Goal: Information Seeking & Learning: Find specific page/section

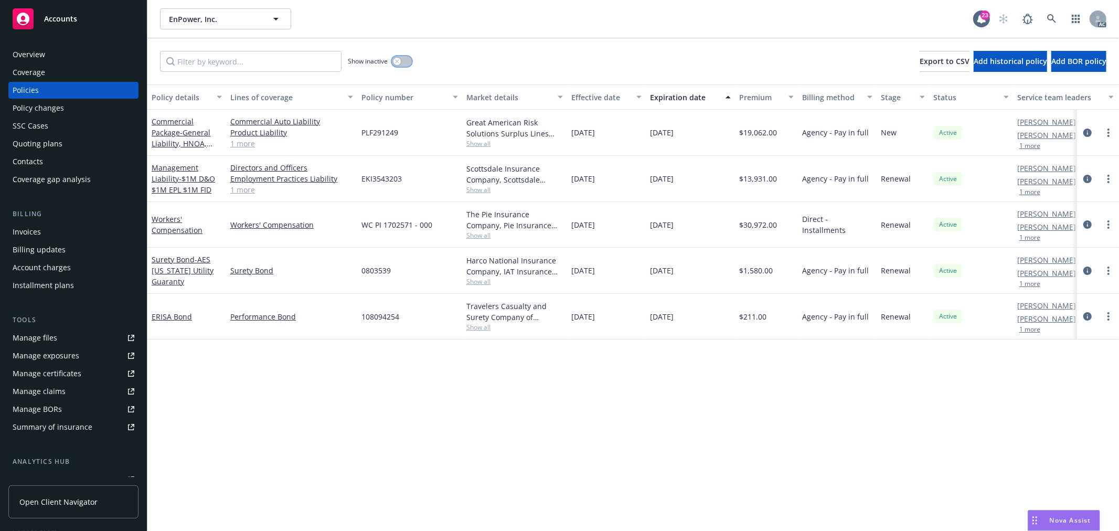
click at [397, 63] on icon "button" at bounding box center [397, 61] width 4 height 4
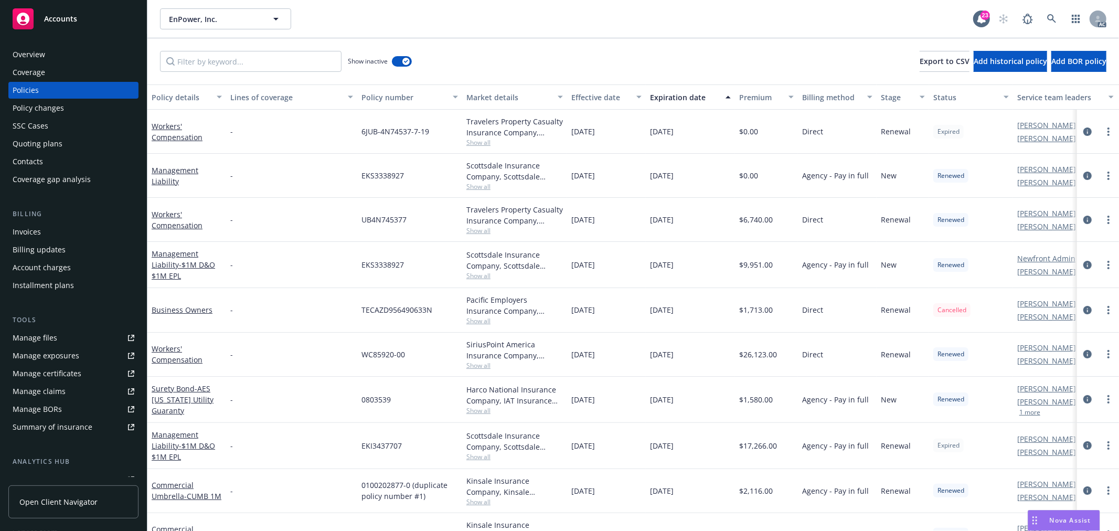
click at [685, 96] on div "Expiration date" at bounding box center [684, 97] width 69 height 11
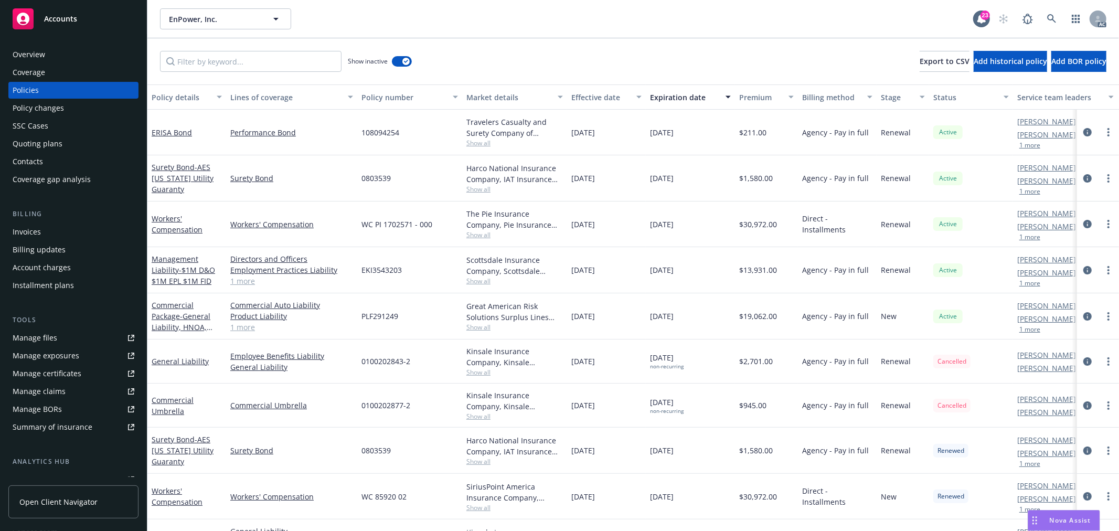
click at [685, 96] on div "Expiration date" at bounding box center [684, 97] width 69 height 11
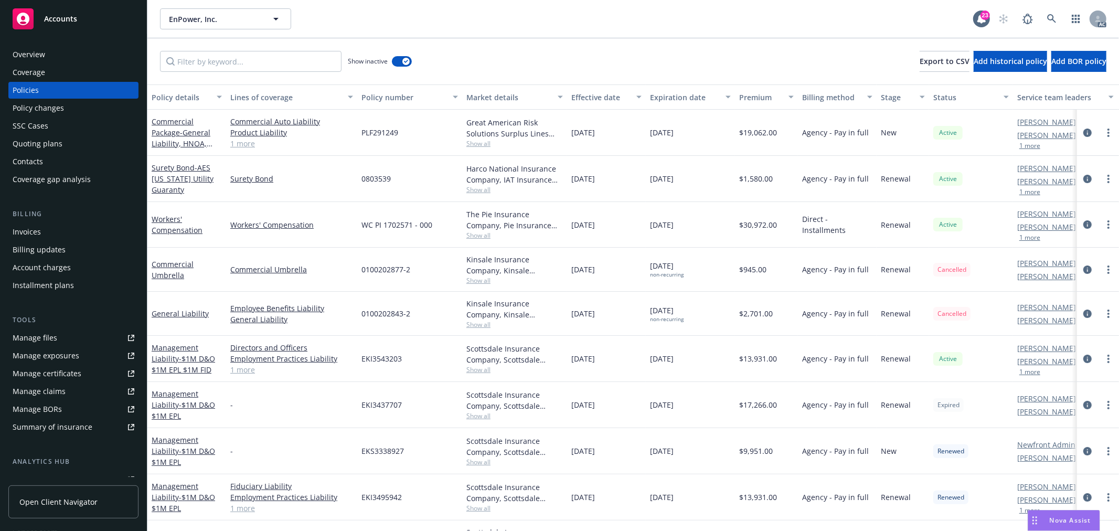
click at [685, 96] on div "Expiration date" at bounding box center [684, 97] width 69 height 11
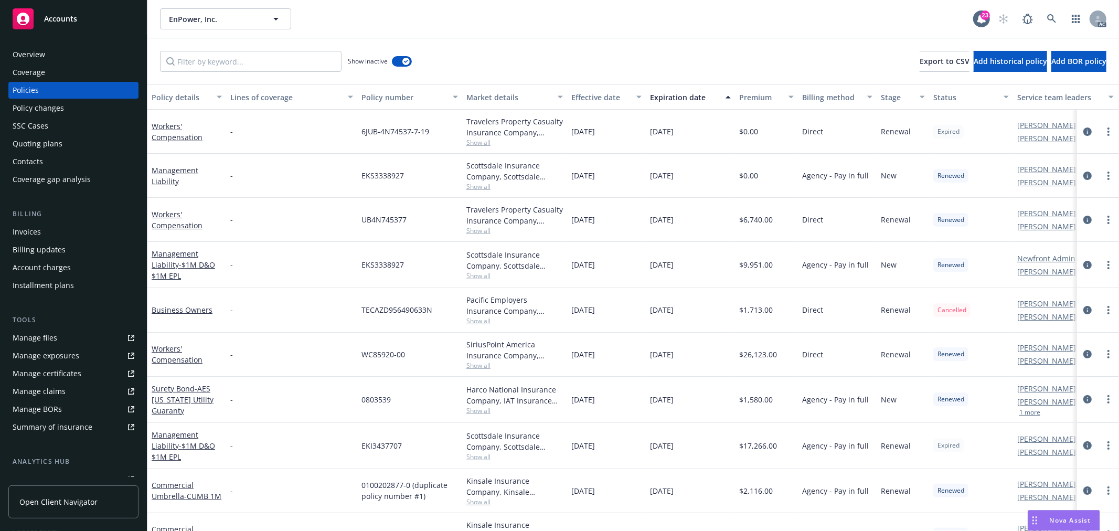
click at [685, 96] on div "Expiration date" at bounding box center [684, 97] width 69 height 11
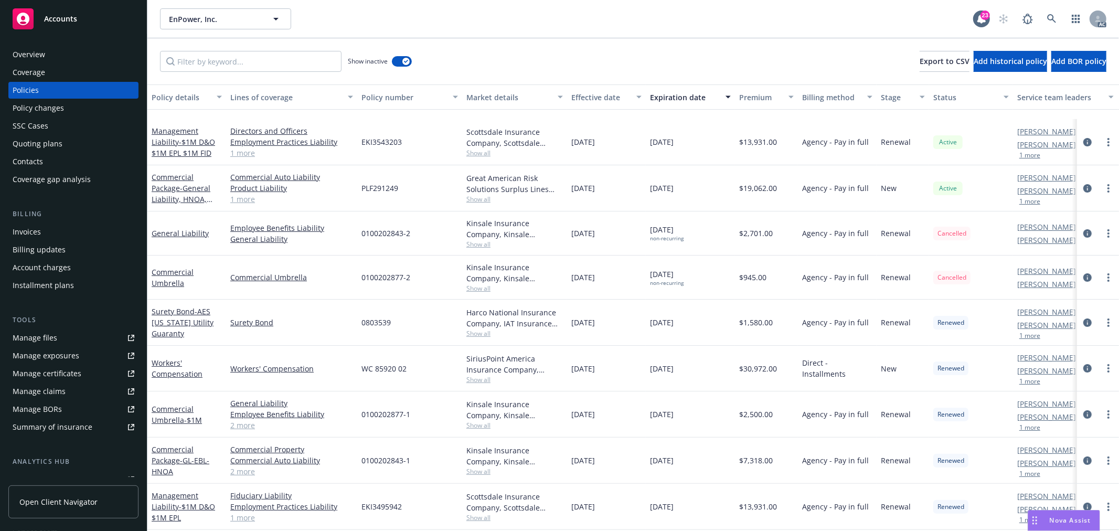
scroll to position [233, 0]
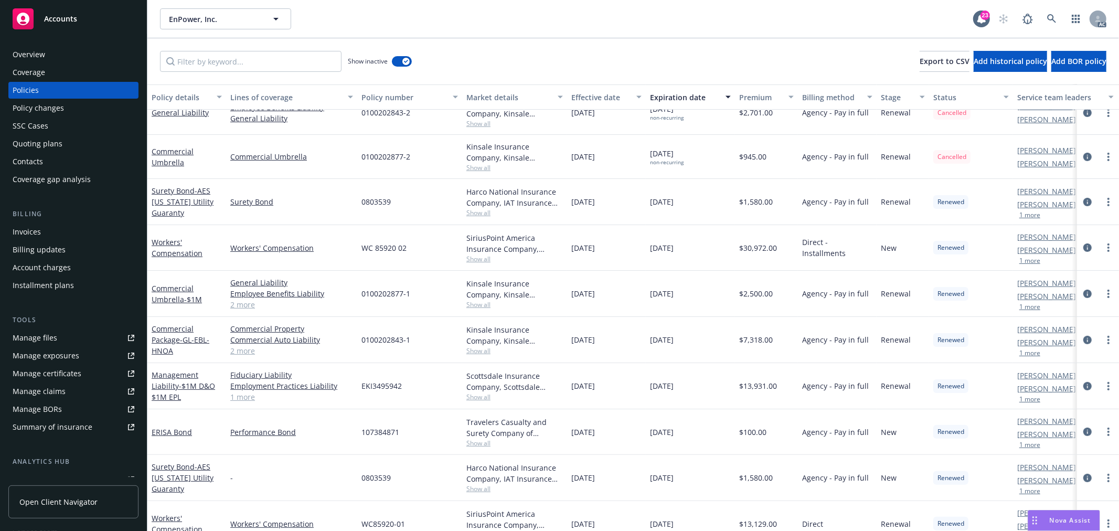
click at [247, 353] on link "2 more" at bounding box center [291, 350] width 123 height 11
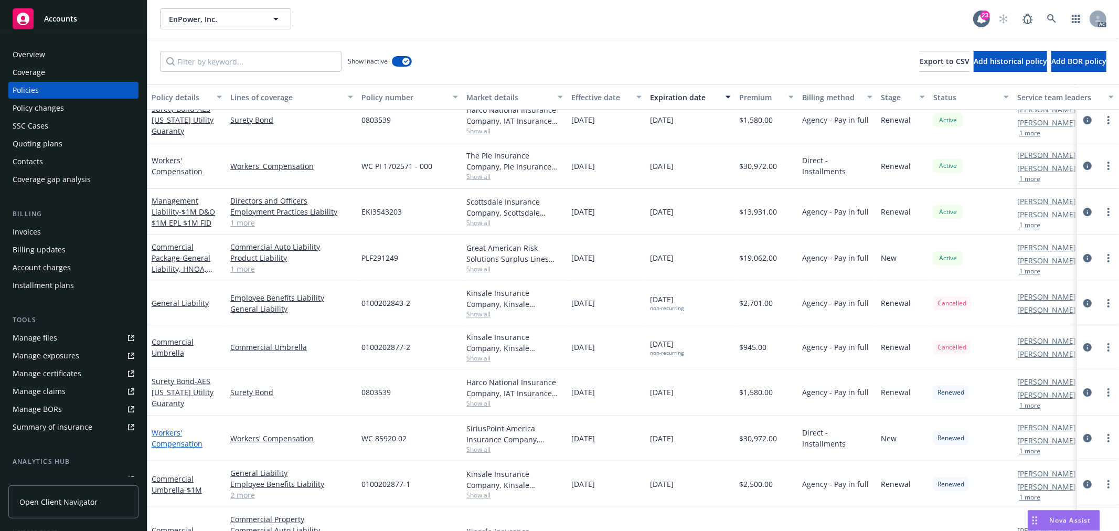
scroll to position [0, 0]
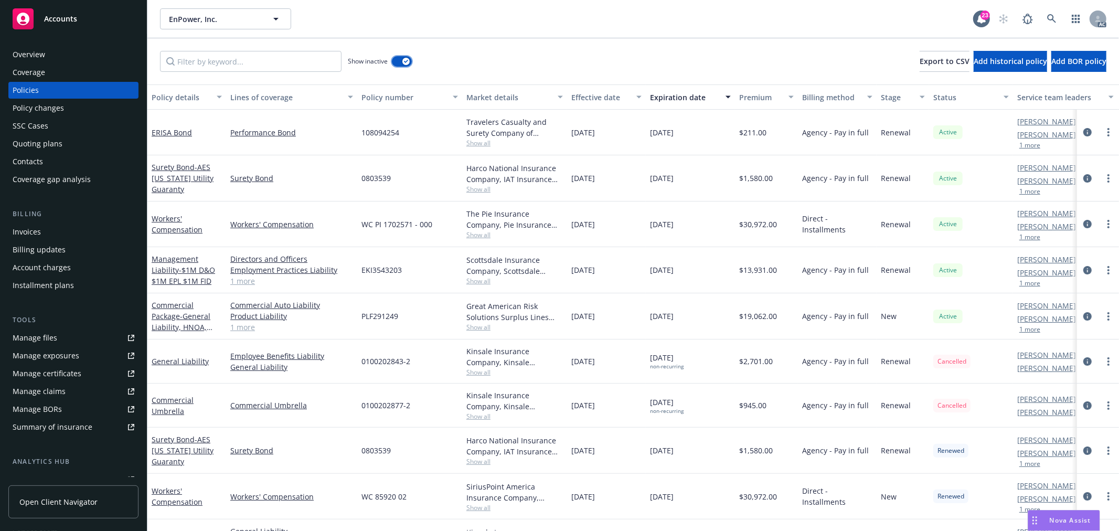
click at [403, 63] on div "button" at bounding box center [406, 61] width 7 height 7
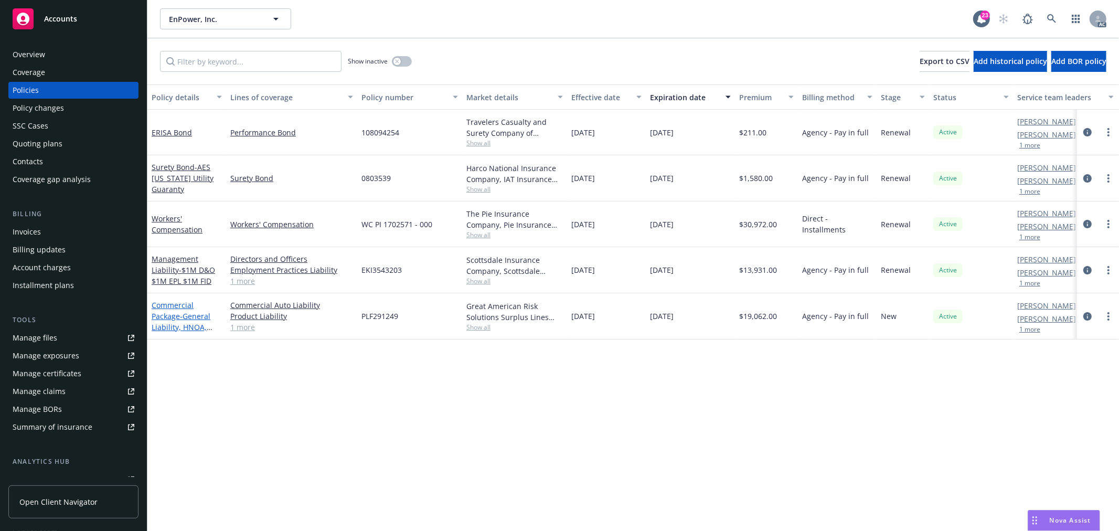
click at [192, 316] on span "- General Liability, HNOA, Product Liability" at bounding box center [182, 327] width 61 height 32
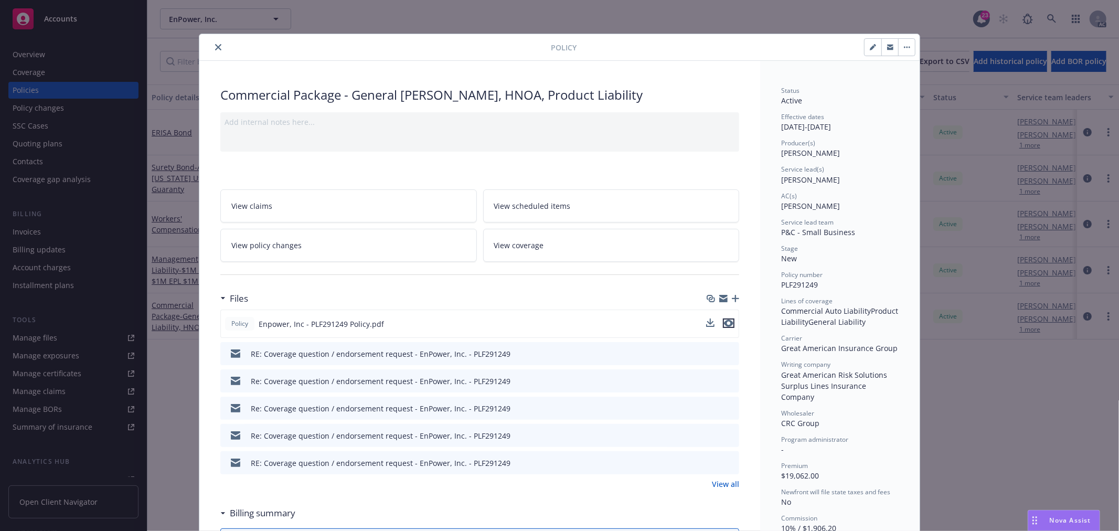
click at [725, 321] on icon "preview file" at bounding box center [728, 323] width 9 height 7
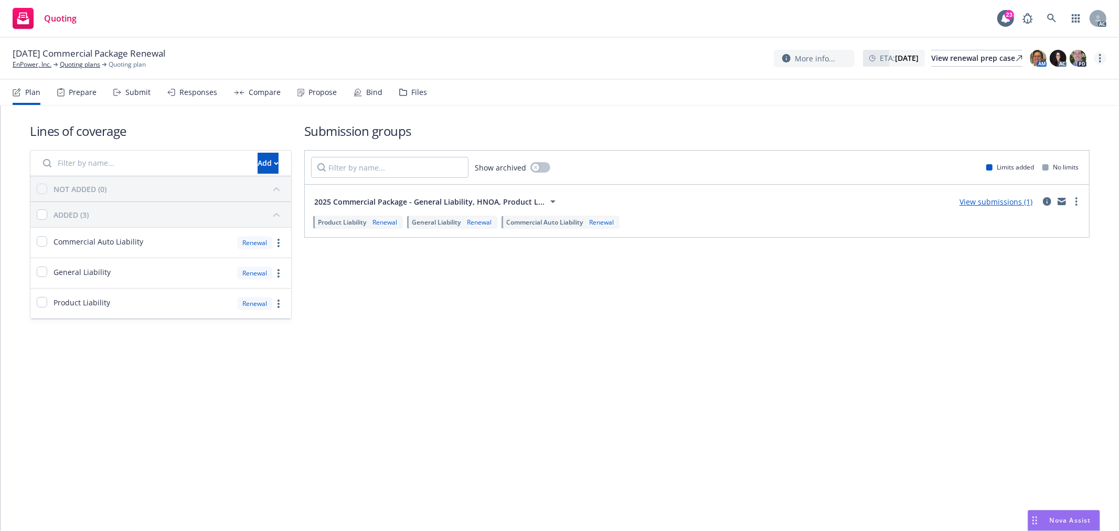
click at [1104, 58] on link "more" at bounding box center [1100, 58] width 13 height 13
click at [1066, 84] on link "Copy logging email" at bounding box center [1048, 79] width 117 height 21
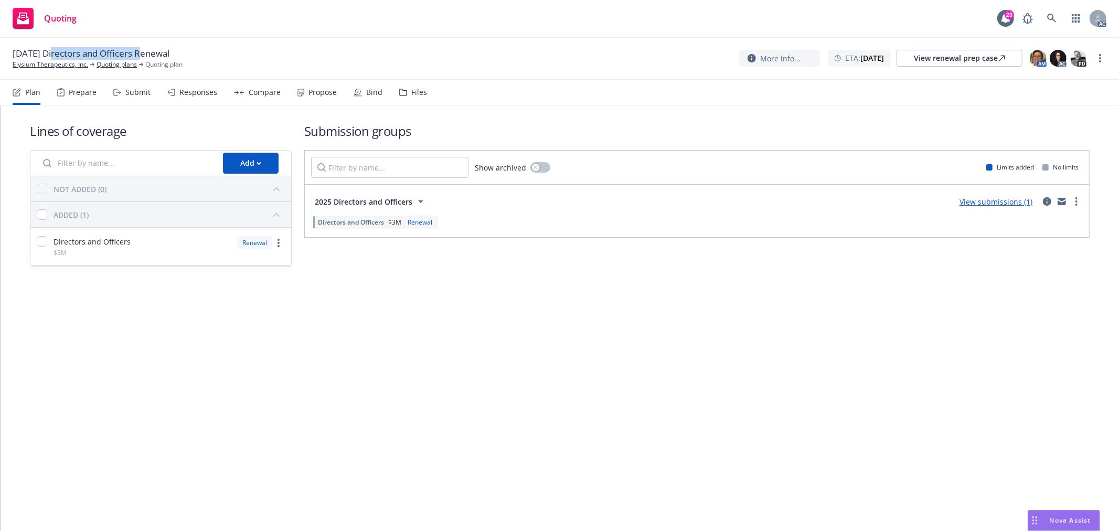
drag, startPoint x: 144, startPoint y: 51, endPoint x: 54, endPoint y: 50, distance: 90.3
click at [54, 50] on span "10/27/25 Directors and Officers Renewal" at bounding box center [91, 53] width 157 height 13
copy span "Directors and Officers"
click at [1099, 55] on circle "more" at bounding box center [1100, 55] width 2 height 2
click at [1047, 82] on link "Copy logging email" at bounding box center [1048, 79] width 117 height 21
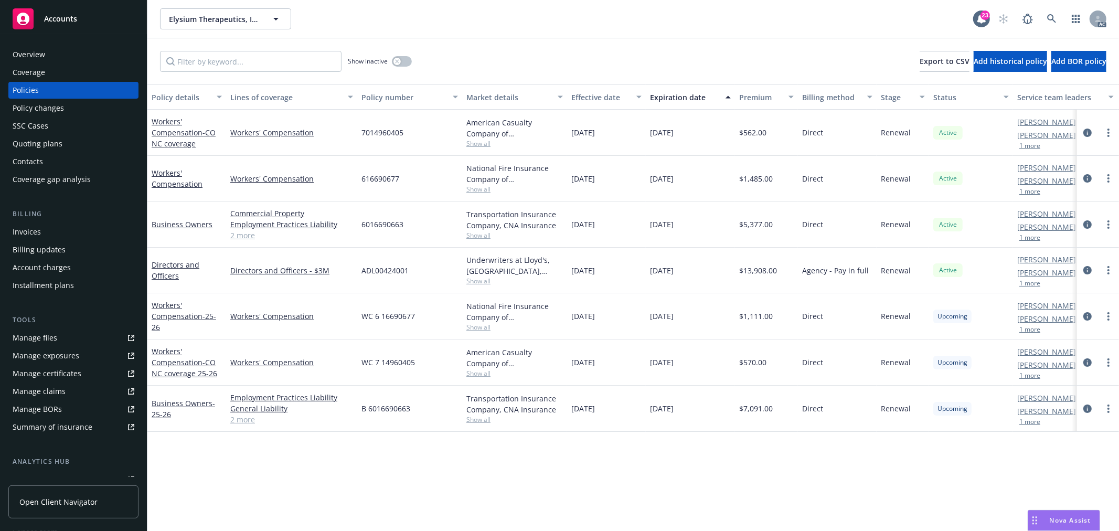
click at [1030, 285] on button "1 more" at bounding box center [1030, 283] width 21 height 6
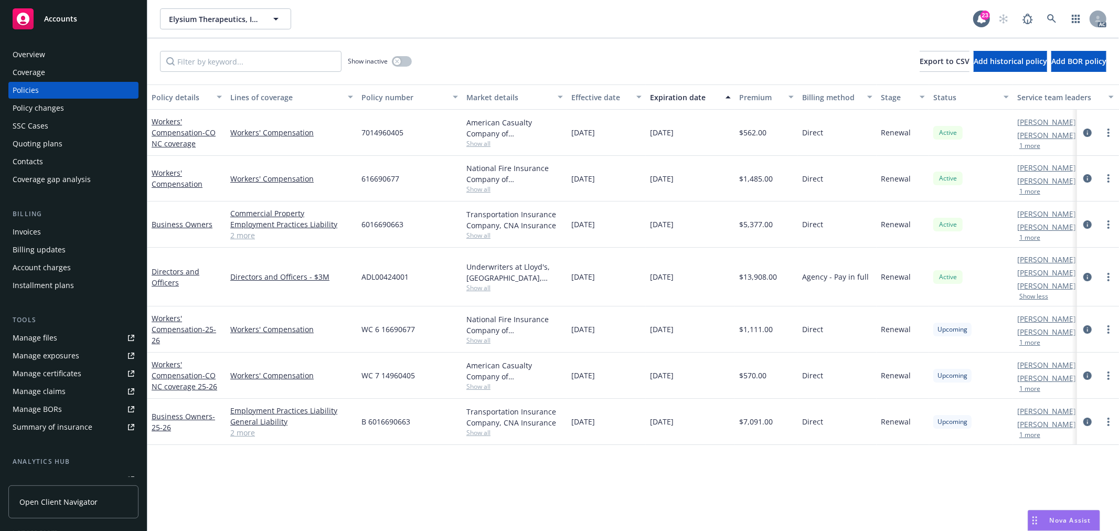
click at [1031, 344] on button "1 more" at bounding box center [1030, 343] width 21 height 6
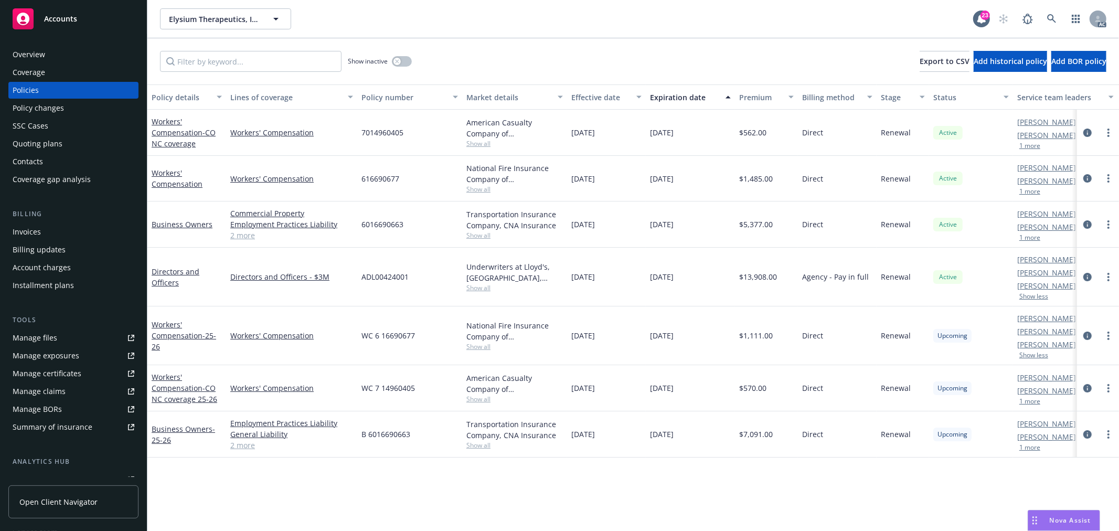
drag, startPoint x: 1030, startPoint y: 192, endPoint x: 1031, endPoint y: 206, distance: 13.7
click at [1030, 192] on button "1 more" at bounding box center [1030, 191] width 21 height 6
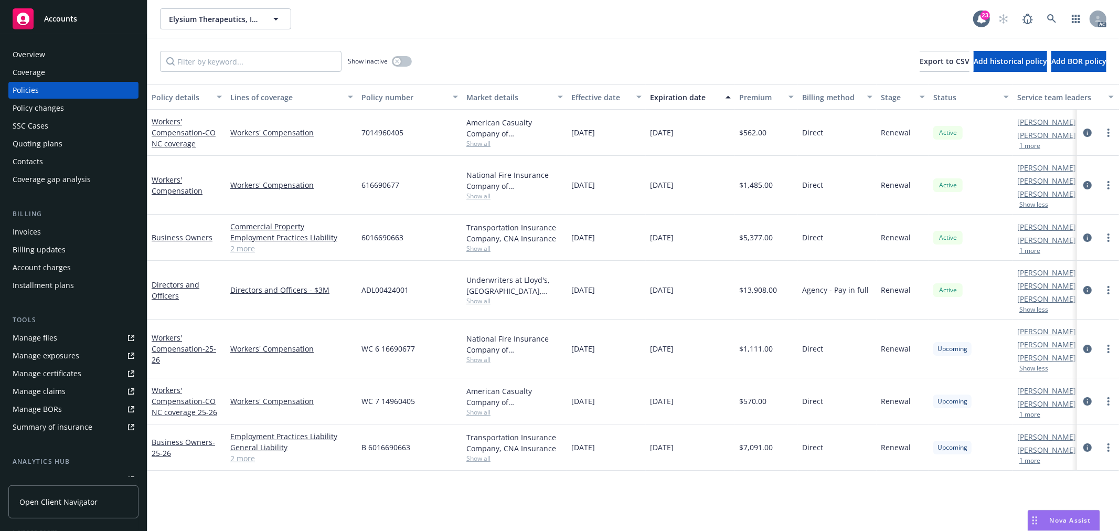
click at [1025, 150] on div "Cassidy Maxwell AC Nicholas Baldwin AM 1 more" at bounding box center [1065, 133] width 105 height 46
click at [1029, 148] on button "1 more" at bounding box center [1030, 146] width 21 height 6
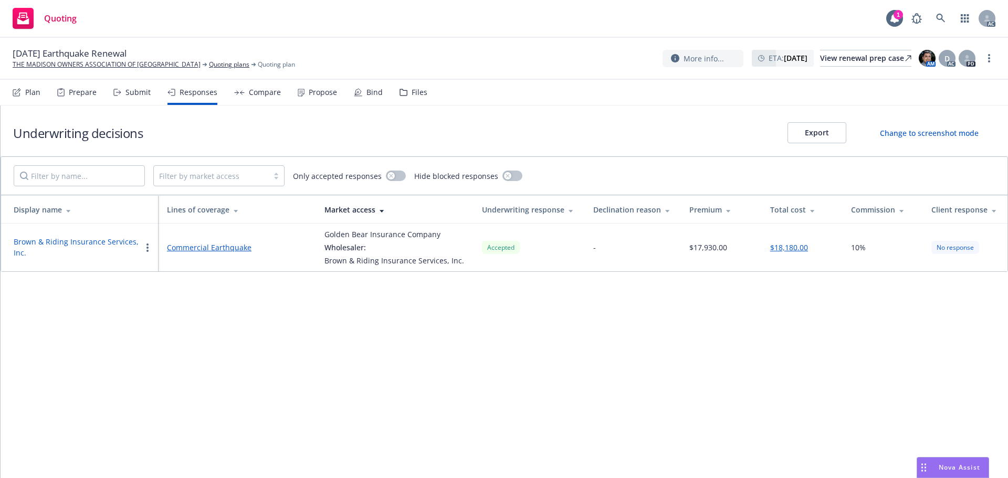
click at [131, 91] on div "Submit" at bounding box center [137, 92] width 25 height 8
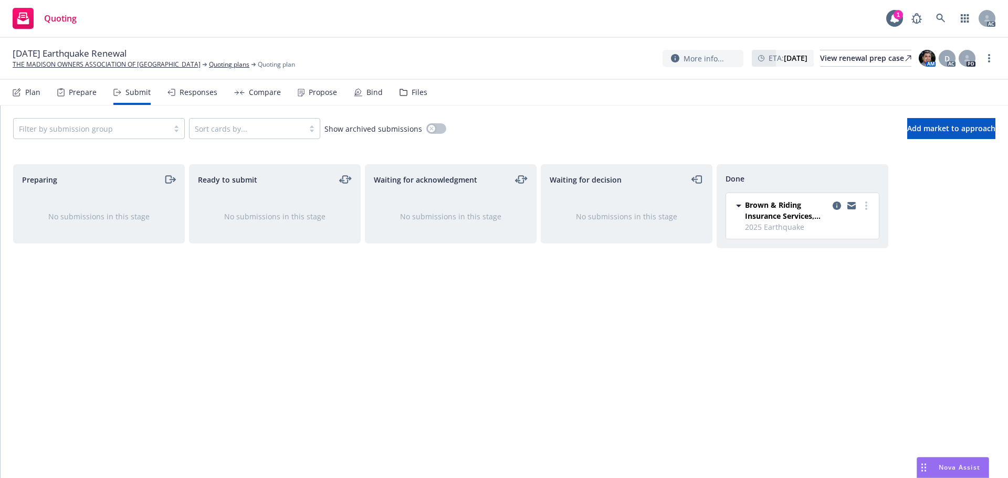
drag, startPoint x: 320, startPoint y: 96, endPoint x: 109, endPoint y: 115, distance: 211.9
click at [320, 96] on div "Propose" at bounding box center [323, 92] width 28 height 8
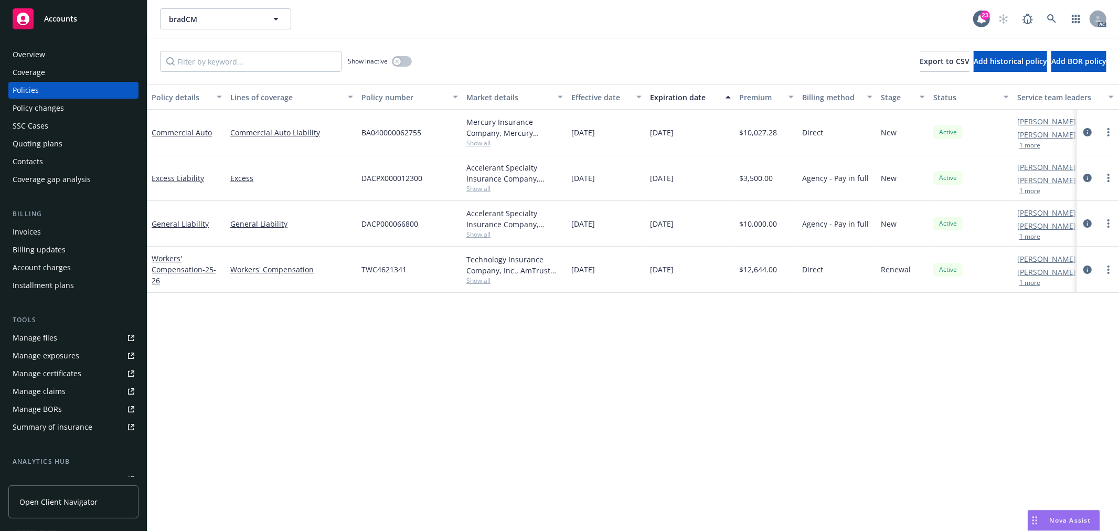
click at [470, 143] on span "Show all" at bounding box center [515, 143] width 97 height 9
click at [591, 329] on div "Policy details Lines of coverage Policy number Market details Effective date Ex…" at bounding box center [633, 307] width 972 height 447
click at [479, 189] on span "Show all" at bounding box center [515, 188] width 97 height 9
click at [478, 144] on span "Show all" at bounding box center [515, 143] width 97 height 9
click at [533, 366] on div "Policy details Lines of coverage Policy number Market details Effective date Ex…" at bounding box center [633, 307] width 972 height 447
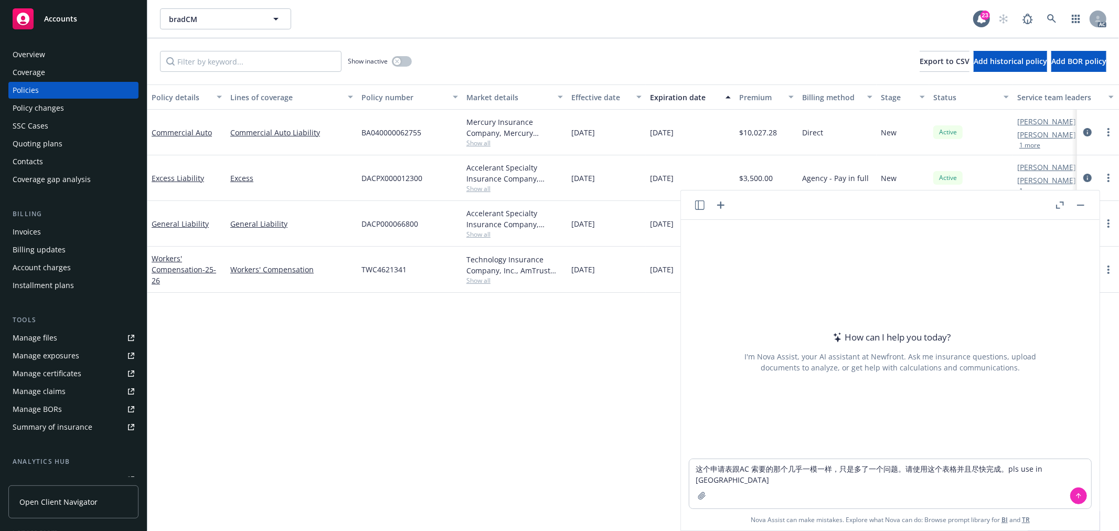
type textarea "这个申请表跟AC 索要的那个几乎一模一样，只是多了一个问题。请使用这个表格并且尽快完成。pls use in English"
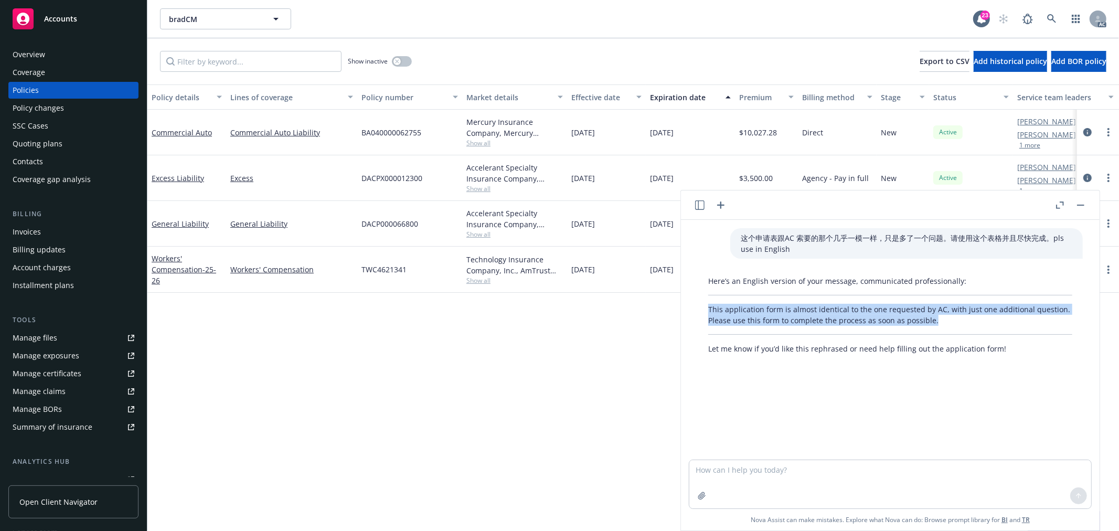
drag, startPoint x: 941, startPoint y: 322, endPoint x: 703, endPoint y: 312, distance: 237.9
click at [703, 312] on div "Here’s an English version of your message, communicated professionally: This ap…" at bounding box center [890, 314] width 385 height 87
copy p "This application form is almost identical to the one requested by AC, with just…"
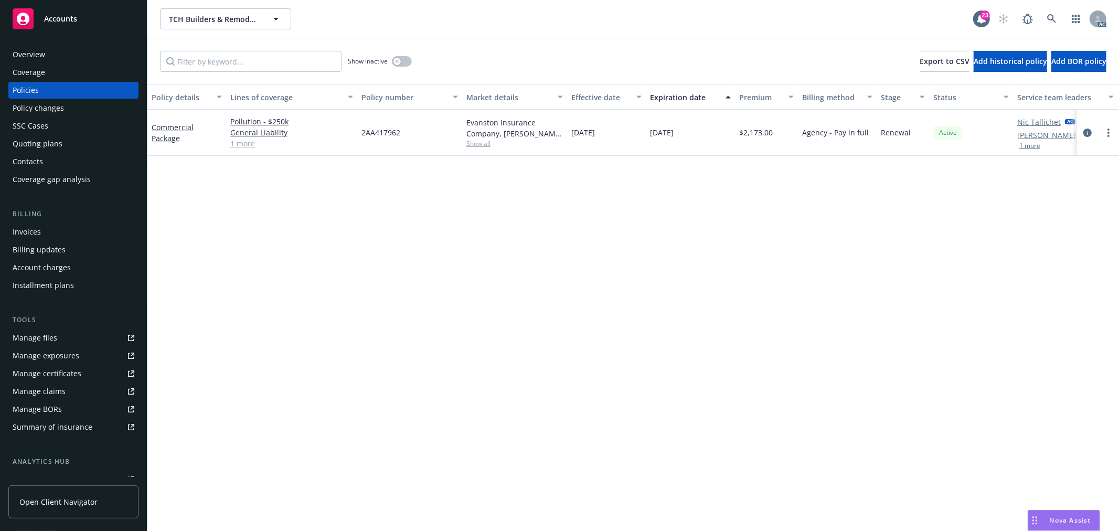
click at [239, 142] on link "1 more" at bounding box center [291, 143] width 123 height 11
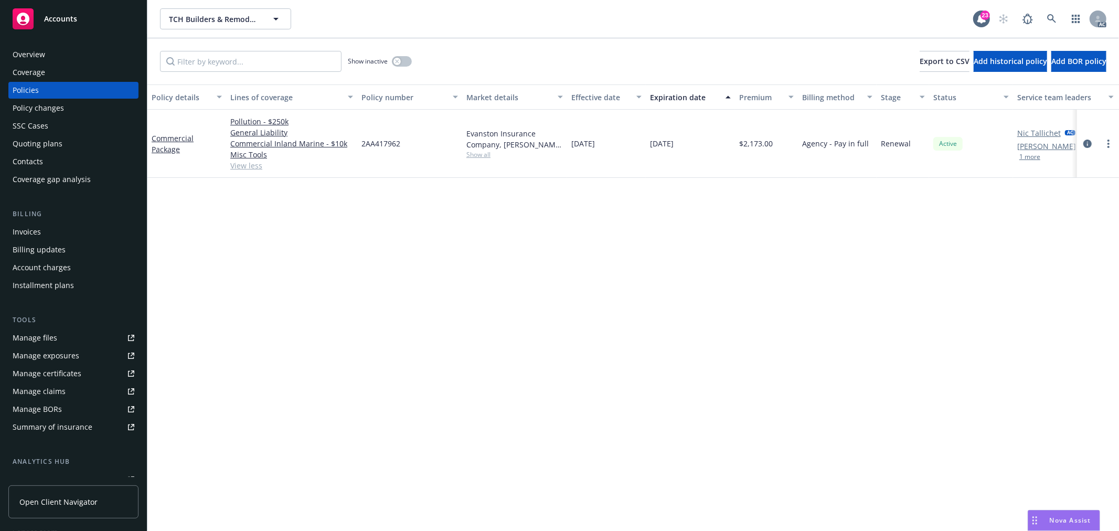
click at [483, 155] on span "Show all" at bounding box center [515, 154] width 97 height 9
drag, startPoint x: 349, startPoint y: 334, endPoint x: 333, endPoint y: 260, distance: 75.6
click at [348, 331] on div "Policy details Lines of coverage Policy number Market details Effective date Ex…" at bounding box center [633, 307] width 972 height 447
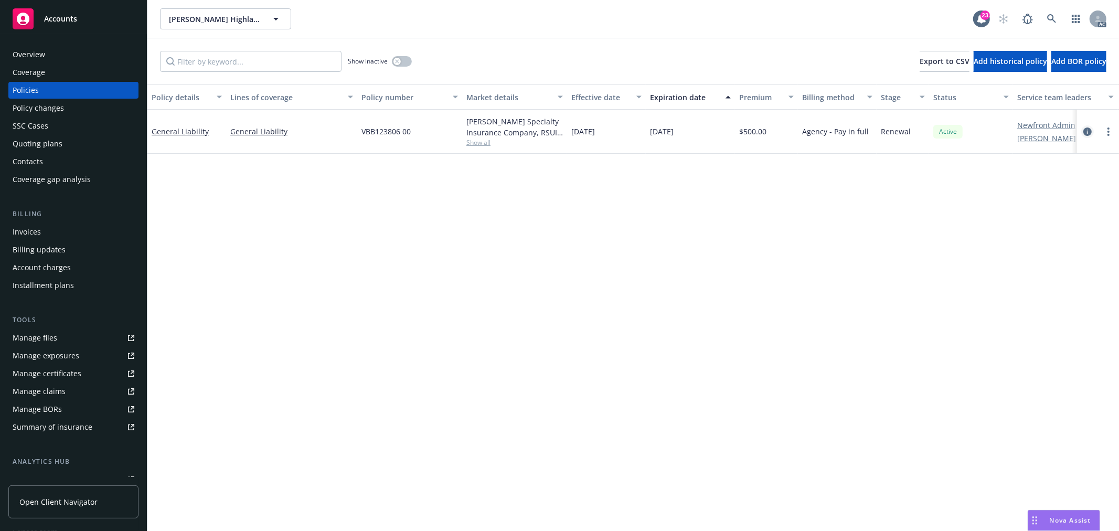
click at [1088, 133] on icon "circleInformation" at bounding box center [1088, 132] width 8 height 8
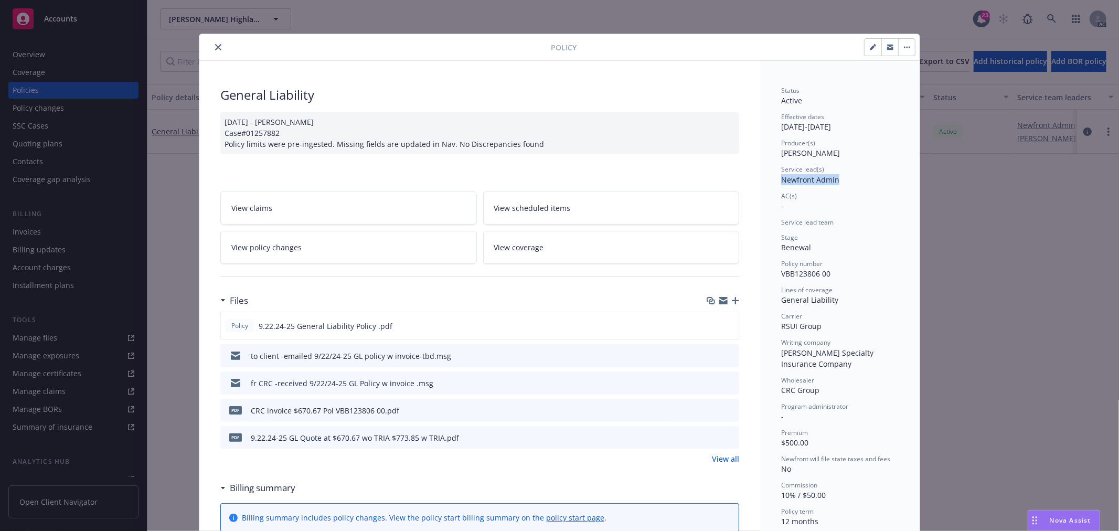
drag, startPoint x: 835, startPoint y: 179, endPoint x: 777, endPoint y: 182, distance: 58.8
click at [781, 182] on div "Service lead(s) Newfront Admin" at bounding box center [840, 175] width 118 height 20
copy span "Newfront Admin"
